Goal: Task Accomplishment & Management: Use online tool/utility

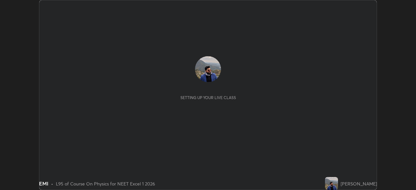
scroll to position [190, 416]
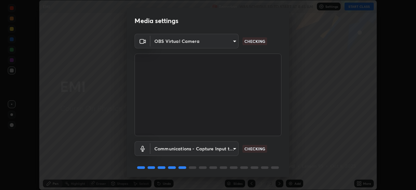
click at [224, 42] on body "Erase all EMI Recording WAS SCHEDULED TO START AT 8:45 AM Settings START CLASS …" at bounding box center [208, 95] width 416 height 190
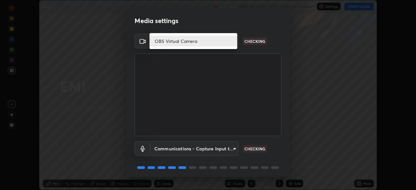
click at [207, 41] on li "OBS Virtual Camera" at bounding box center [194, 41] width 88 height 11
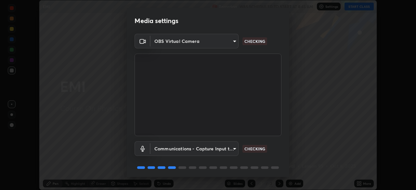
scroll to position [23, 0]
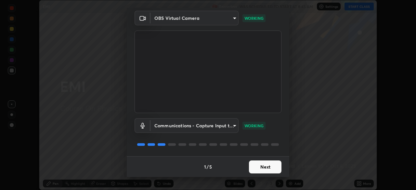
click at [266, 165] on button "Next" at bounding box center [265, 167] width 33 height 13
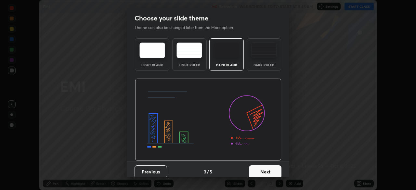
click at [268, 167] on button "Next" at bounding box center [265, 171] width 33 height 13
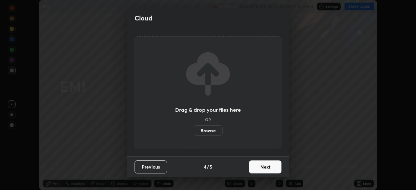
click at [268, 169] on button "Next" at bounding box center [265, 167] width 33 height 13
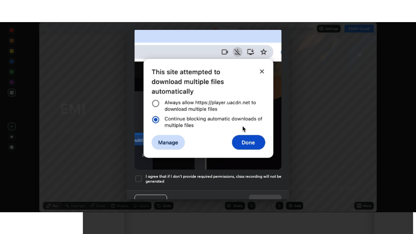
scroll to position [156, 0]
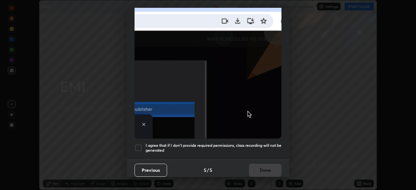
click at [139, 145] on div at bounding box center [139, 148] width 8 height 8
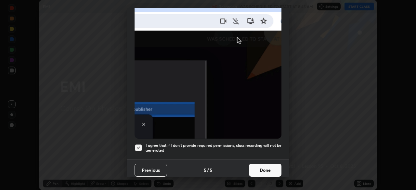
click at [259, 165] on button "Done" at bounding box center [265, 170] width 33 height 13
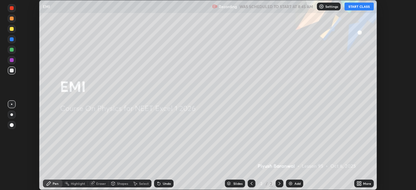
click at [358, 9] on button "START CLASS" at bounding box center [359, 7] width 29 height 8
click at [361, 182] on icon at bounding box center [360, 183] width 2 height 2
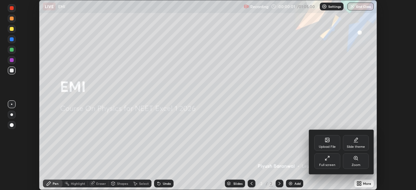
click at [332, 161] on div "Full screen" at bounding box center [327, 161] width 26 height 16
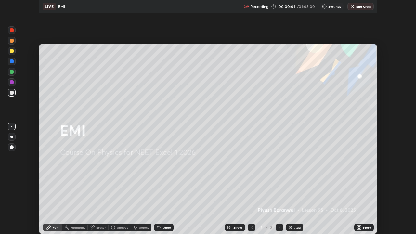
scroll to position [234, 416]
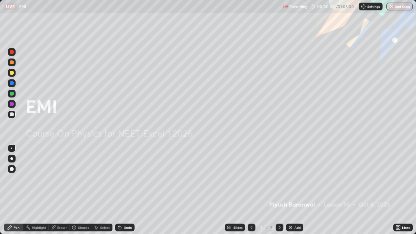
click at [295, 190] on div "Add" at bounding box center [297, 227] width 6 height 3
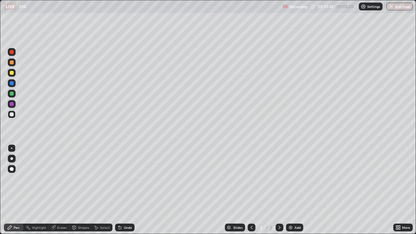
click at [11, 74] on div at bounding box center [12, 73] width 4 height 4
click at [125, 190] on div "Undo" at bounding box center [128, 227] width 8 height 3
click at [123, 190] on div "Undo" at bounding box center [125, 228] width 20 height 8
click at [79, 190] on div "Shapes" at bounding box center [83, 227] width 11 height 3
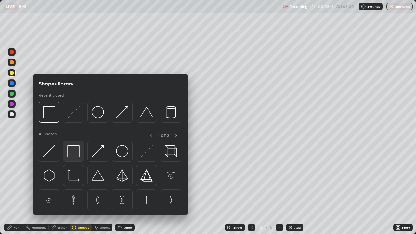
click at [73, 149] on img at bounding box center [73, 151] width 12 height 12
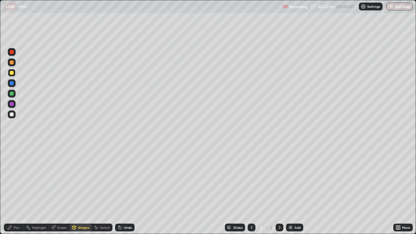
click at [14, 190] on div "Pen" at bounding box center [17, 227] width 6 height 3
click at [101, 190] on div "Select" at bounding box center [105, 227] width 10 height 3
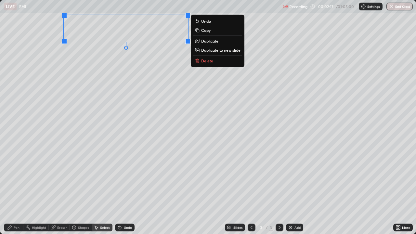
click at [154, 76] on div "0 ° Undo Copy Duplicate Duplicate to new slide Delete" at bounding box center [207, 116] width 415 height 233
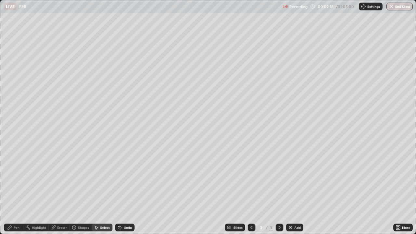
click at [13, 190] on div "Pen" at bounding box center [14, 228] width 20 height 8
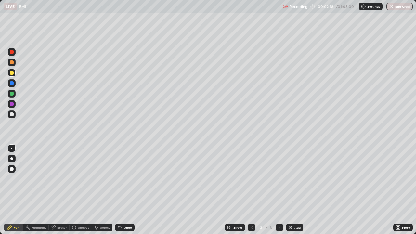
click at [12, 114] on div at bounding box center [12, 114] width 4 height 4
click at [84, 190] on div "Shapes" at bounding box center [83, 227] width 11 height 3
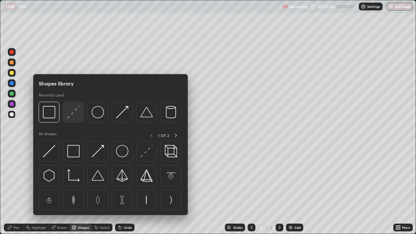
click at [76, 114] on img at bounding box center [73, 112] width 12 height 12
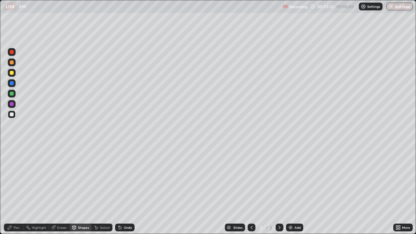
click at [10, 92] on div at bounding box center [12, 94] width 4 height 4
click at [15, 190] on div "Pen" at bounding box center [17, 227] width 6 height 3
click at [12, 73] on div at bounding box center [12, 73] width 4 height 4
click at [11, 113] on div at bounding box center [12, 114] width 4 height 4
click at [82, 190] on div "Shapes" at bounding box center [83, 227] width 11 height 3
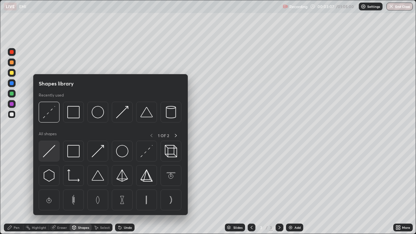
click at [49, 152] on img at bounding box center [49, 151] width 12 height 12
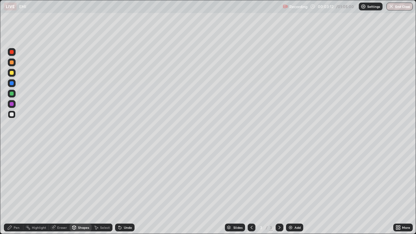
click at [14, 190] on div "Pen" at bounding box center [14, 228] width 20 height 8
click at [11, 83] on div at bounding box center [12, 83] width 4 height 4
click at [10, 114] on div at bounding box center [12, 114] width 4 height 4
click at [11, 95] on div at bounding box center [12, 94] width 4 height 4
click at [125, 190] on div "Undo" at bounding box center [128, 227] width 8 height 3
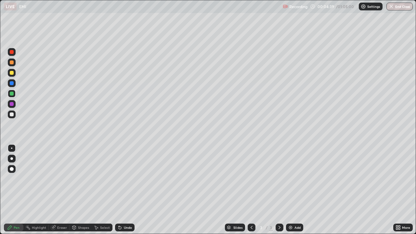
click at [11, 73] on div at bounding box center [12, 73] width 4 height 4
click at [11, 93] on div at bounding box center [12, 94] width 4 height 4
click at [10, 72] on div at bounding box center [12, 73] width 4 height 4
click at [11, 93] on div at bounding box center [12, 94] width 4 height 4
click at [12, 73] on div at bounding box center [12, 73] width 4 height 4
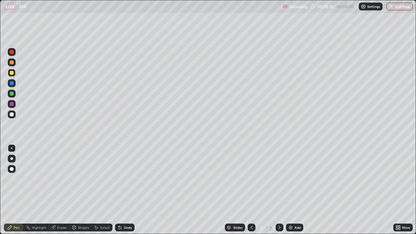
click at [12, 63] on div at bounding box center [12, 62] width 4 height 4
click at [10, 93] on div at bounding box center [12, 94] width 4 height 4
click at [11, 115] on div at bounding box center [12, 114] width 4 height 4
click at [124, 190] on div "Undo" at bounding box center [128, 227] width 8 height 3
click at [104, 190] on div "Select" at bounding box center [105, 227] width 10 height 3
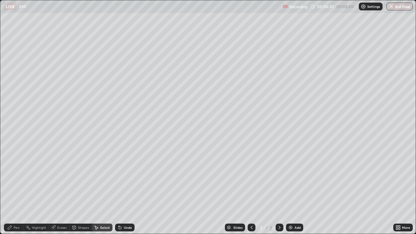
click at [29, 147] on div "0 ° Undo Copy Duplicate Duplicate to new slide Delete" at bounding box center [207, 116] width 415 height 233
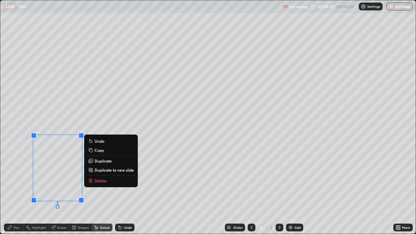
click at [36, 190] on div "0 ° Undo Copy Duplicate Duplicate to new slide Delete" at bounding box center [207, 116] width 415 height 233
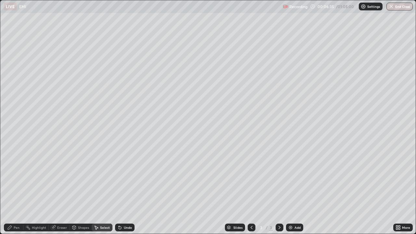
click at [13, 190] on div "Pen" at bounding box center [14, 228] width 20 height 8
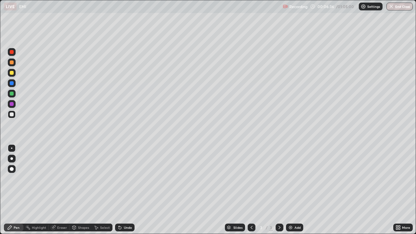
click at [12, 115] on div at bounding box center [12, 114] width 4 height 4
click at [11, 81] on div at bounding box center [12, 83] width 4 height 4
click at [12, 73] on div at bounding box center [12, 73] width 4 height 4
click at [12, 93] on div at bounding box center [12, 94] width 4 height 4
click at [12, 74] on div at bounding box center [12, 73] width 4 height 4
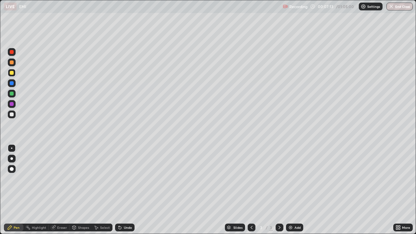
click at [13, 115] on div at bounding box center [12, 114] width 4 height 4
click at [12, 115] on div at bounding box center [12, 114] width 4 height 4
click at [12, 72] on div at bounding box center [12, 73] width 4 height 4
click at [11, 94] on div at bounding box center [12, 94] width 4 height 4
click at [123, 190] on div "Undo" at bounding box center [125, 228] width 20 height 8
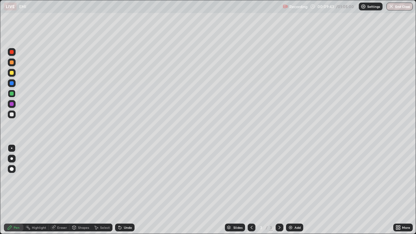
click at [124, 190] on div "Undo" at bounding box center [128, 227] width 8 height 3
click at [128, 190] on div "Undo" at bounding box center [128, 227] width 8 height 3
click at [127, 190] on div "Undo" at bounding box center [128, 227] width 8 height 3
click at [12, 73] on div at bounding box center [12, 73] width 4 height 4
click at [11, 84] on div at bounding box center [12, 83] width 4 height 4
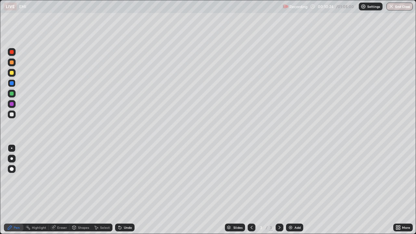
click at [11, 73] on div at bounding box center [12, 73] width 4 height 4
click at [100, 190] on div "Select" at bounding box center [102, 228] width 21 height 8
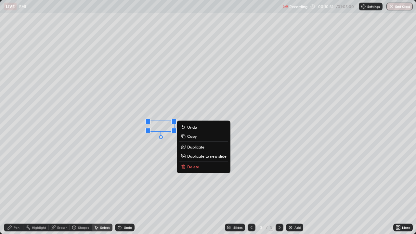
click at [13, 190] on div "Pen" at bounding box center [14, 228] width 20 height 8
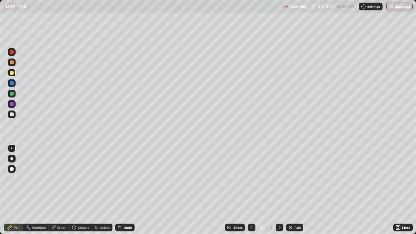
click at [12, 63] on div at bounding box center [12, 62] width 4 height 4
click at [98, 190] on icon at bounding box center [96, 227] width 5 height 5
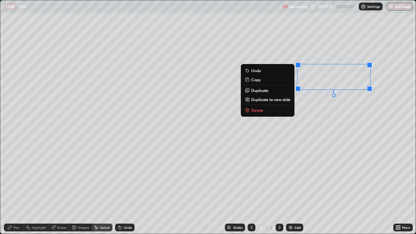
click at [280, 112] on button "Delete" at bounding box center [267, 110] width 48 height 8
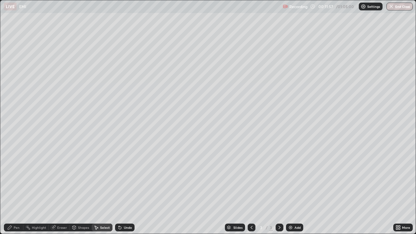
click at [9, 190] on icon at bounding box center [9, 227] width 5 height 5
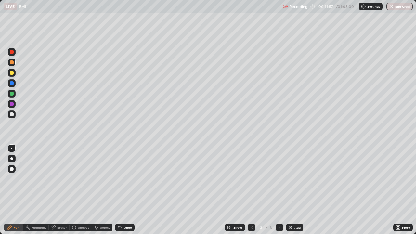
click at [13, 76] on div at bounding box center [12, 73] width 8 height 8
click at [296, 190] on div "Add" at bounding box center [297, 227] width 6 height 3
click at [121, 190] on icon at bounding box center [119, 227] width 5 height 5
click at [122, 190] on div "Undo" at bounding box center [125, 228] width 20 height 8
click at [82, 190] on div "Shapes" at bounding box center [83, 227] width 11 height 3
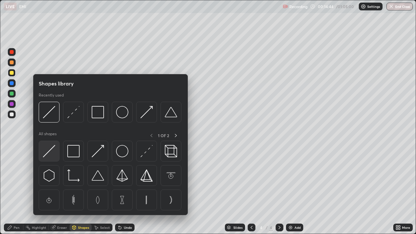
click at [52, 153] on img at bounding box center [49, 151] width 12 height 12
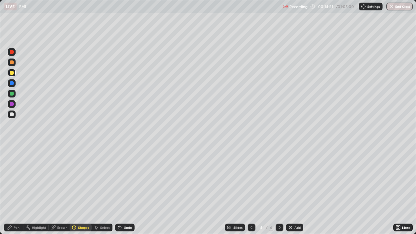
click at [14, 190] on div "Pen" at bounding box center [17, 227] width 6 height 3
click at [81, 190] on div "Shapes" at bounding box center [81, 228] width 22 height 8
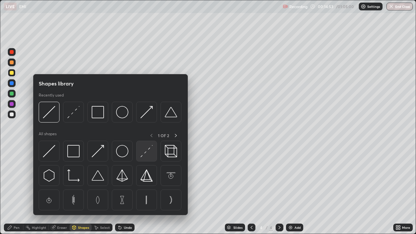
click at [149, 157] on img at bounding box center [146, 151] width 12 height 12
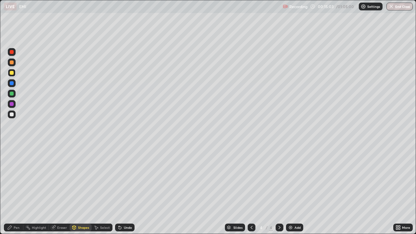
click at [14, 190] on div "Pen" at bounding box center [17, 227] width 6 height 3
click at [11, 93] on div at bounding box center [12, 94] width 4 height 4
click at [57, 190] on div "Eraser" at bounding box center [62, 227] width 10 height 3
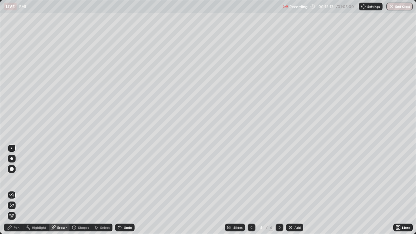
click at [13, 190] on div "Pen" at bounding box center [14, 228] width 20 height 8
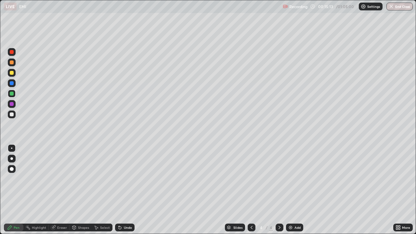
click at [12, 94] on div at bounding box center [12, 94] width 4 height 4
click at [11, 93] on div at bounding box center [12, 94] width 4 height 4
click at [79, 190] on div "Shapes" at bounding box center [83, 227] width 11 height 3
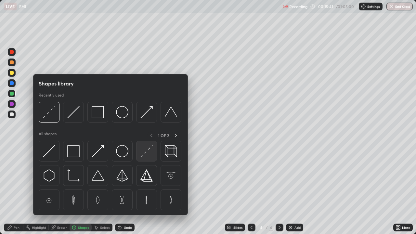
click at [147, 154] on img at bounding box center [146, 151] width 12 height 12
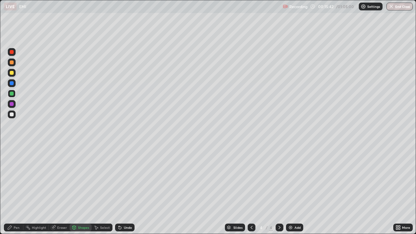
click at [11, 73] on div at bounding box center [12, 73] width 4 height 4
click at [13, 190] on div "Pen" at bounding box center [14, 228] width 20 height 8
click at [119, 190] on icon at bounding box center [120, 228] width 3 height 3
click at [119, 190] on icon at bounding box center [119, 226] width 1 height 1
click at [10, 62] on div at bounding box center [12, 62] width 4 height 4
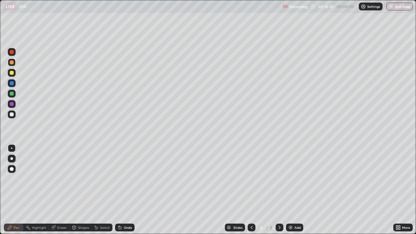
click at [10, 93] on div at bounding box center [12, 94] width 4 height 4
click at [12, 114] on div at bounding box center [12, 114] width 4 height 4
click at [12, 72] on div at bounding box center [12, 73] width 4 height 4
click at [12, 84] on div at bounding box center [12, 83] width 4 height 4
click at [12, 94] on div at bounding box center [12, 94] width 4 height 4
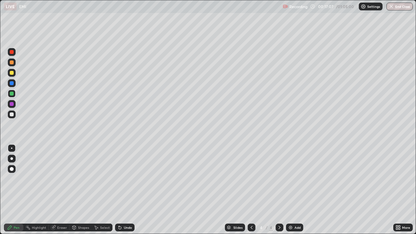
click at [100, 190] on div "Select" at bounding box center [105, 227] width 10 height 3
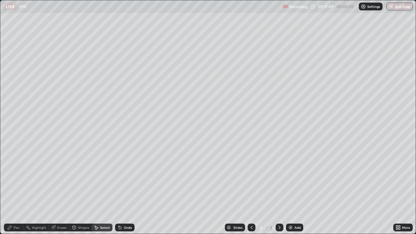
click at [78, 190] on div "Shapes" at bounding box center [83, 227] width 11 height 3
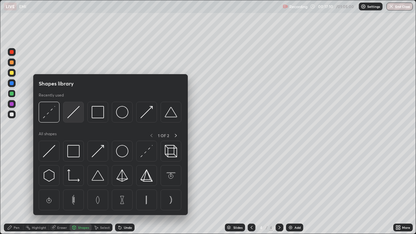
click at [74, 115] on img at bounding box center [73, 112] width 12 height 12
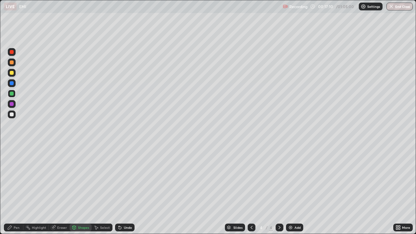
click at [12, 73] on div at bounding box center [12, 73] width 4 height 4
click at [80, 190] on div "Shapes" at bounding box center [83, 227] width 11 height 3
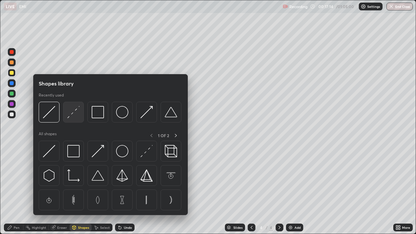
click at [73, 115] on img at bounding box center [73, 112] width 12 height 12
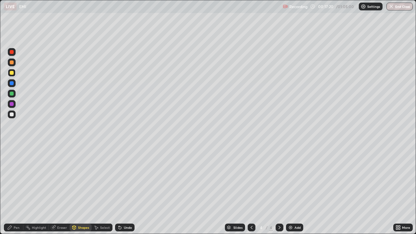
click at [12, 190] on icon at bounding box center [9, 227] width 5 height 5
click at [12, 116] on div at bounding box center [12, 114] width 4 height 4
click at [16, 190] on div "Pen" at bounding box center [17, 227] width 6 height 3
click at [119, 190] on icon at bounding box center [119, 226] width 1 height 1
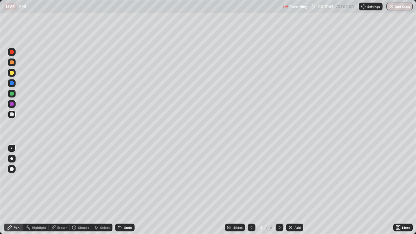
click at [119, 190] on icon at bounding box center [120, 228] width 3 height 3
click at [119, 190] on icon at bounding box center [119, 226] width 1 height 1
click at [8, 72] on div at bounding box center [12, 73] width 8 height 8
click at [13, 93] on div at bounding box center [12, 94] width 4 height 4
click at [11, 118] on div at bounding box center [12, 115] width 8 height 8
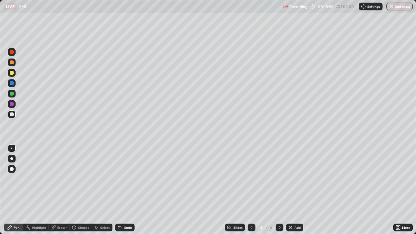
click at [128, 190] on div "Undo" at bounding box center [125, 228] width 20 height 8
click at [127, 190] on div "Undo" at bounding box center [128, 227] width 8 height 3
click at [298, 190] on div "Add" at bounding box center [297, 227] width 6 height 3
click at [253, 190] on icon at bounding box center [251, 227] width 5 height 5
click at [291, 190] on img at bounding box center [290, 227] width 5 height 5
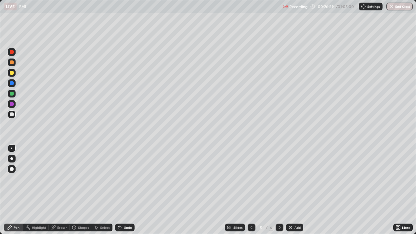
click at [8, 75] on div at bounding box center [12, 73] width 8 height 8
click at [12, 72] on div at bounding box center [12, 73] width 4 height 4
click at [80, 190] on div "Shapes" at bounding box center [83, 227] width 11 height 3
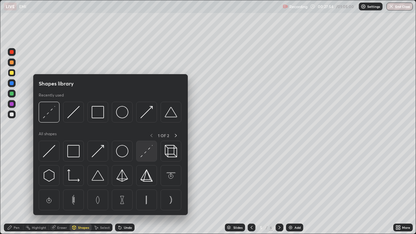
click at [147, 152] on img at bounding box center [146, 151] width 12 height 12
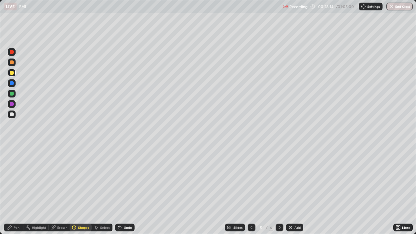
click at [13, 94] on div at bounding box center [12, 94] width 4 height 4
click at [13, 190] on div "Pen" at bounding box center [14, 228] width 20 height 8
click at [10, 103] on div at bounding box center [12, 104] width 4 height 4
click at [11, 94] on div at bounding box center [12, 94] width 4 height 4
click at [10, 74] on div at bounding box center [12, 73] width 4 height 4
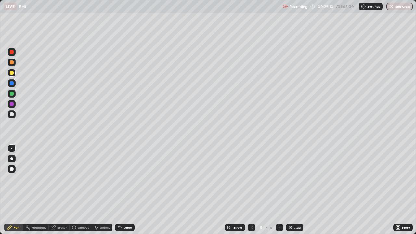
click at [12, 94] on div at bounding box center [12, 94] width 4 height 4
click at [13, 106] on div at bounding box center [12, 104] width 4 height 4
click at [13, 63] on div at bounding box center [12, 62] width 4 height 4
click at [121, 190] on icon at bounding box center [119, 227] width 5 height 5
click at [13, 94] on div at bounding box center [12, 94] width 4 height 4
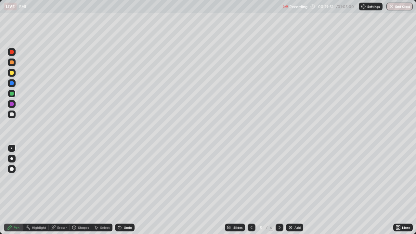
click at [125, 190] on div "Undo" at bounding box center [128, 227] width 8 height 3
click at [12, 75] on div at bounding box center [12, 73] width 8 height 8
click at [77, 190] on div "Shapes" at bounding box center [81, 228] width 22 height 8
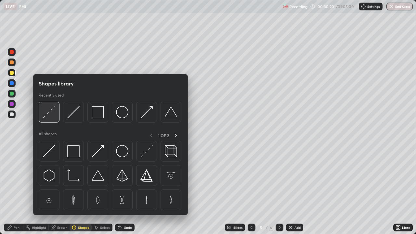
click at [47, 112] on img at bounding box center [49, 112] width 12 height 12
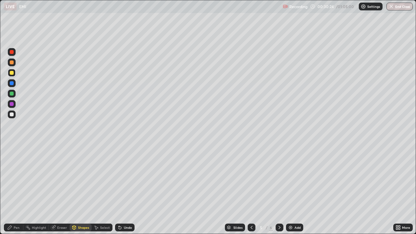
click at [10, 116] on div at bounding box center [12, 114] width 4 height 4
click at [11, 190] on icon at bounding box center [9, 227] width 5 height 5
click at [12, 73] on div at bounding box center [12, 73] width 4 height 4
click at [124, 190] on div "Undo" at bounding box center [128, 227] width 8 height 3
click at [42, 190] on div "Highlight" at bounding box center [39, 227] width 14 height 3
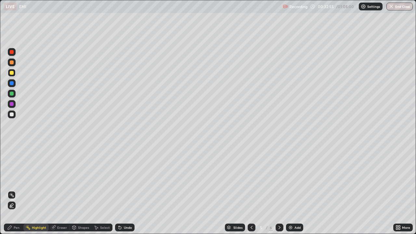
click at [13, 190] on div "Pen" at bounding box center [14, 228] width 20 height 8
click at [13, 169] on div at bounding box center [12, 169] width 4 height 4
click at [12, 95] on div at bounding box center [12, 94] width 4 height 4
click at [12, 74] on div at bounding box center [12, 73] width 4 height 4
click at [117, 190] on icon at bounding box center [119, 227] width 5 height 5
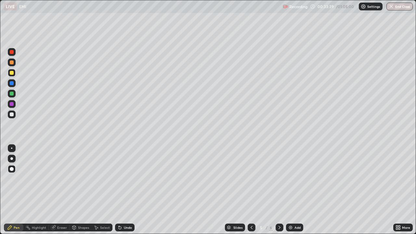
click at [119, 190] on icon at bounding box center [120, 228] width 3 height 3
click at [119, 190] on icon at bounding box center [119, 227] width 5 height 5
click at [120, 190] on icon at bounding box center [120, 228] width 3 height 3
click at [122, 190] on icon at bounding box center [119, 227] width 5 height 5
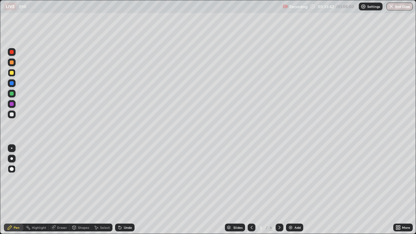
click at [122, 190] on div "Undo" at bounding box center [125, 228] width 20 height 8
click at [121, 190] on div "Undo" at bounding box center [125, 228] width 20 height 8
click at [119, 190] on icon at bounding box center [120, 228] width 3 height 3
click at [120, 190] on icon at bounding box center [119, 227] width 5 height 5
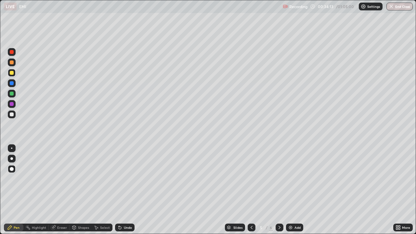
click at [121, 190] on icon at bounding box center [119, 227] width 5 height 5
click at [122, 190] on div "Undo" at bounding box center [125, 228] width 20 height 8
click at [121, 190] on icon at bounding box center [119, 227] width 5 height 5
click at [119, 190] on icon at bounding box center [120, 228] width 3 height 3
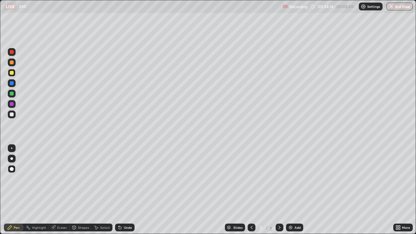
click at [119, 190] on icon at bounding box center [120, 228] width 3 height 3
click at [117, 190] on div "Undo" at bounding box center [125, 228] width 20 height 8
click at [119, 190] on icon at bounding box center [120, 228] width 3 height 3
click at [120, 190] on icon at bounding box center [120, 228] width 3 height 3
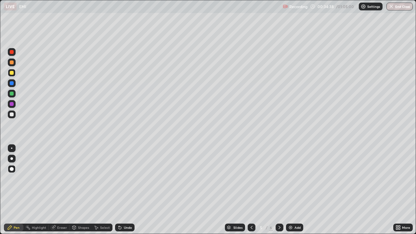
click at [121, 190] on icon at bounding box center [119, 227] width 5 height 5
click at [122, 190] on div "Undo" at bounding box center [125, 228] width 20 height 8
click at [121, 190] on div "Undo" at bounding box center [125, 228] width 20 height 8
click at [123, 190] on div "Undo" at bounding box center [125, 228] width 20 height 8
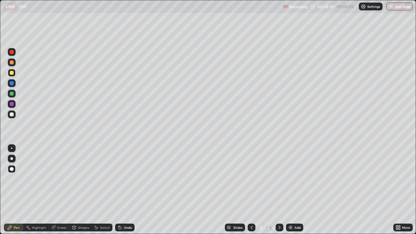
click at [124, 190] on div "Undo" at bounding box center [128, 227] width 8 height 3
click at [123, 190] on div "Undo" at bounding box center [125, 228] width 20 height 8
click at [119, 190] on icon at bounding box center [119, 226] width 1 height 1
click at [122, 190] on div "Undo" at bounding box center [125, 228] width 20 height 8
click at [120, 190] on icon at bounding box center [120, 228] width 3 height 3
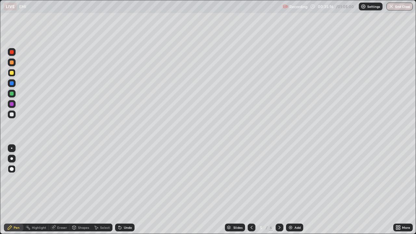
click at [120, 190] on icon at bounding box center [120, 228] width 3 height 3
click at [11, 93] on div at bounding box center [12, 94] width 4 height 4
click at [79, 190] on div "Shapes" at bounding box center [83, 227] width 11 height 3
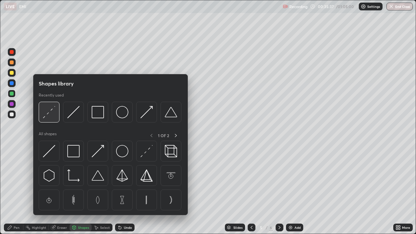
click at [49, 112] on img at bounding box center [49, 112] width 12 height 12
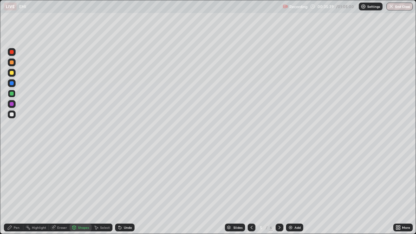
click at [11, 74] on div at bounding box center [12, 73] width 4 height 4
click at [17, 190] on div "Pen" at bounding box center [17, 227] width 6 height 3
click at [13, 115] on div at bounding box center [12, 114] width 4 height 4
click at [8, 151] on div at bounding box center [12, 148] width 8 height 8
click at [125, 190] on div "Undo" at bounding box center [128, 227] width 8 height 3
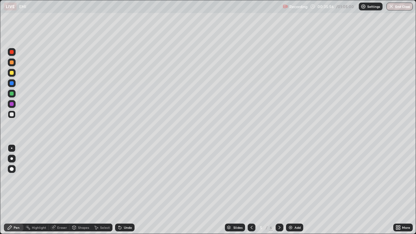
click at [124, 190] on div "Undo" at bounding box center [128, 227] width 8 height 3
click at [83, 190] on div "Shapes" at bounding box center [83, 227] width 11 height 3
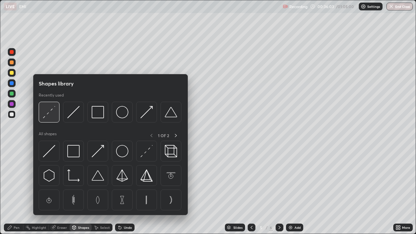
click at [49, 115] on img at bounding box center [49, 112] width 12 height 12
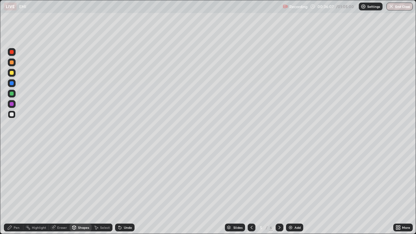
click at [13, 190] on div "Pen" at bounding box center [14, 228] width 20 height 8
click at [14, 94] on div at bounding box center [12, 94] width 8 height 8
click at [11, 104] on div at bounding box center [12, 104] width 4 height 4
click at [81, 190] on div "Shapes" at bounding box center [83, 227] width 11 height 3
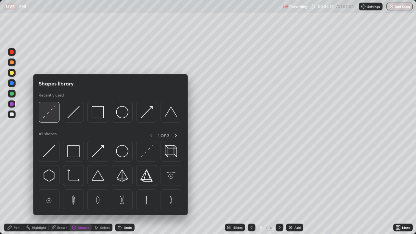
click at [51, 115] on img at bounding box center [49, 112] width 12 height 12
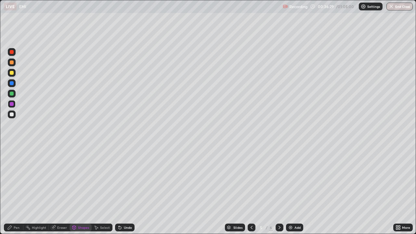
click at [11, 190] on icon at bounding box center [9, 227] width 5 height 5
click at [62, 190] on div "Eraser" at bounding box center [62, 227] width 10 height 3
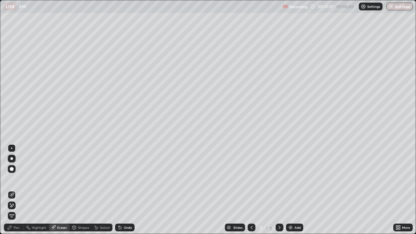
click at [14, 190] on div "Pen" at bounding box center [17, 227] width 6 height 3
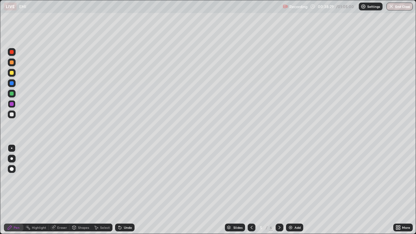
click at [12, 115] on div at bounding box center [12, 114] width 4 height 4
click at [127, 190] on div "Undo" at bounding box center [128, 227] width 8 height 3
click at [124, 190] on div "Undo" at bounding box center [125, 228] width 20 height 8
click at [129, 190] on div "Undo" at bounding box center [128, 227] width 8 height 3
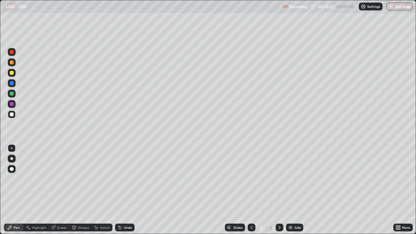
click at [131, 190] on div "Undo" at bounding box center [128, 227] width 8 height 3
click at [124, 190] on div "Undo" at bounding box center [128, 227] width 8 height 3
click at [11, 73] on div at bounding box center [12, 73] width 4 height 4
click at [12, 72] on div at bounding box center [12, 73] width 4 height 4
click at [36, 190] on div "Highlight" at bounding box center [39, 227] width 14 height 3
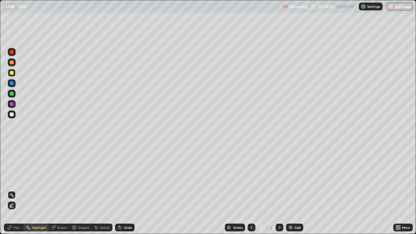
click at [15, 190] on div "Pen" at bounding box center [17, 227] width 6 height 3
click at [293, 190] on div "Add" at bounding box center [294, 228] width 17 height 8
click at [251, 190] on icon at bounding box center [251, 227] width 5 height 5
click at [279, 190] on div at bounding box center [280, 228] width 8 height 8
click at [11, 104] on div at bounding box center [12, 104] width 4 height 4
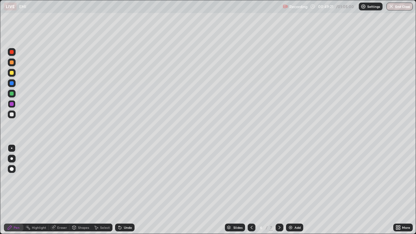
click at [8, 116] on div at bounding box center [12, 115] width 8 height 8
click at [119, 190] on icon at bounding box center [119, 226] width 1 height 1
click at [119, 190] on icon at bounding box center [120, 228] width 3 height 3
click at [119, 190] on icon at bounding box center [119, 226] width 1 height 1
click at [117, 190] on div "Undo" at bounding box center [125, 228] width 20 height 8
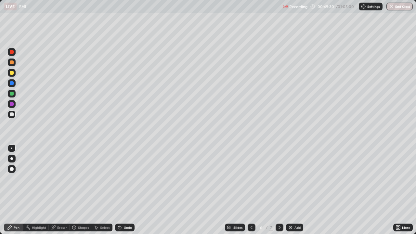
click at [119, 190] on icon at bounding box center [119, 226] width 1 height 1
click at [115, 190] on div "Undo" at bounding box center [125, 228] width 20 height 8
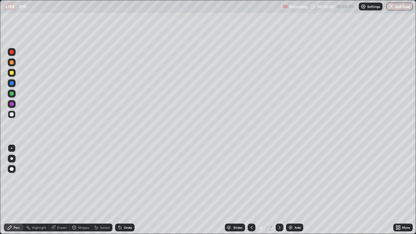
click at [279, 190] on icon at bounding box center [279, 227] width 5 height 5
click at [248, 190] on div at bounding box center [252, 228] width 8 height 8
click at [251, 190] on icon at bounding box center [252, 227] width 2 height 3
click at [12, 65] on div at bounding box center [12, 63] width 8 height 8
click at [13, 84] on div at bounding box center [12, 83] width 4 height 4
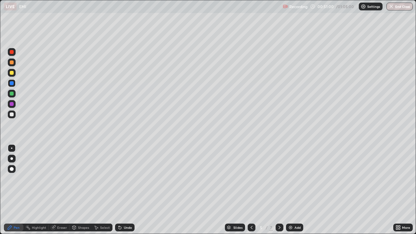
click at [12, 74] on div at bounding box center [12, 73] width 4 height 4
click at [393, 6] on img "button" at bounding box center [391, 6] width 5 height 5
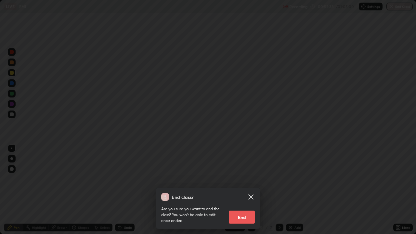
click at [246, 190] on button "End" at bounding box center [242, 217] width 26 height 13
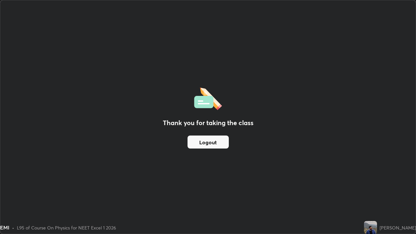
click at [212, 143] on button "Logout" at bounding box center [208, 142] width 41 height 13
click at [221, 145] on button "Logout" at bounding box center [208, 142] width 41 height 13
click at [208, 144] on button "Logout" at bounding box center [208, 142] width 41 height 13
